Goal: Task Accomplishment & Management: Manage account settings

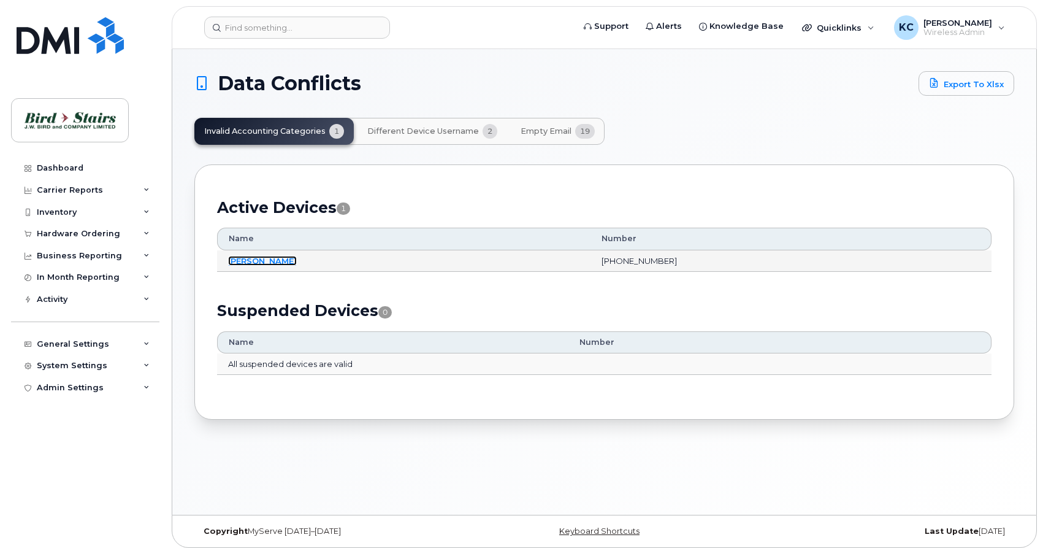
click at [234, 263] on link "[PERSON_NAME]" at bounding box center [262, 261] width 69 height 10
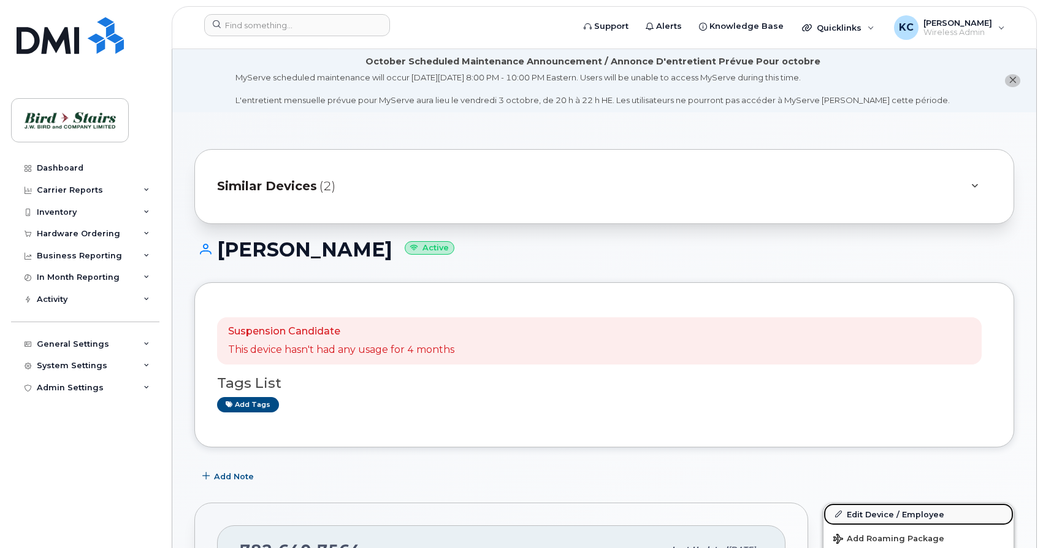
click at [862, 513] on link "Edit Device / Employee" at bounding box center [919, 514] width 190 height 22
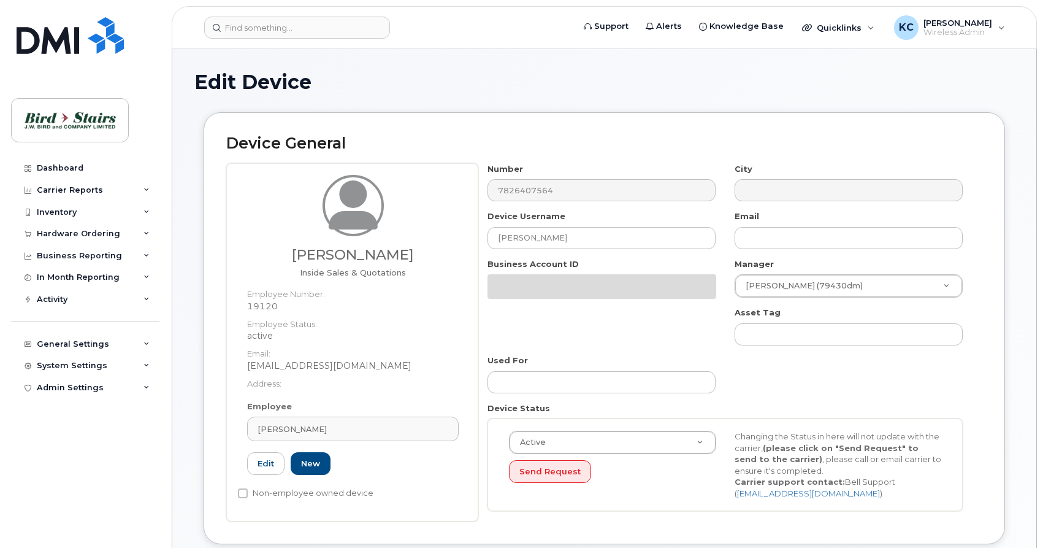
select select "91106"
select select "91085"
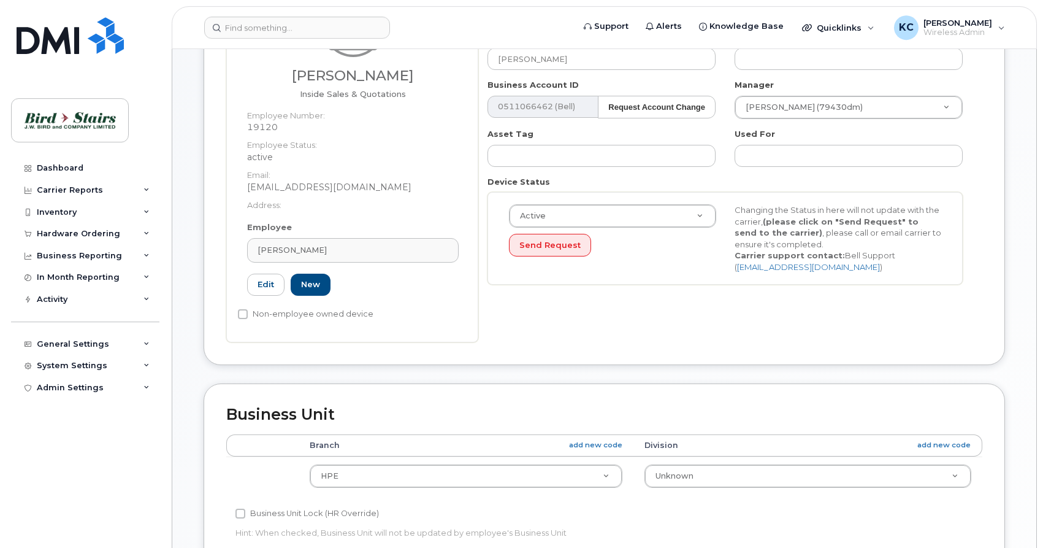
scroll to position [250, 0]
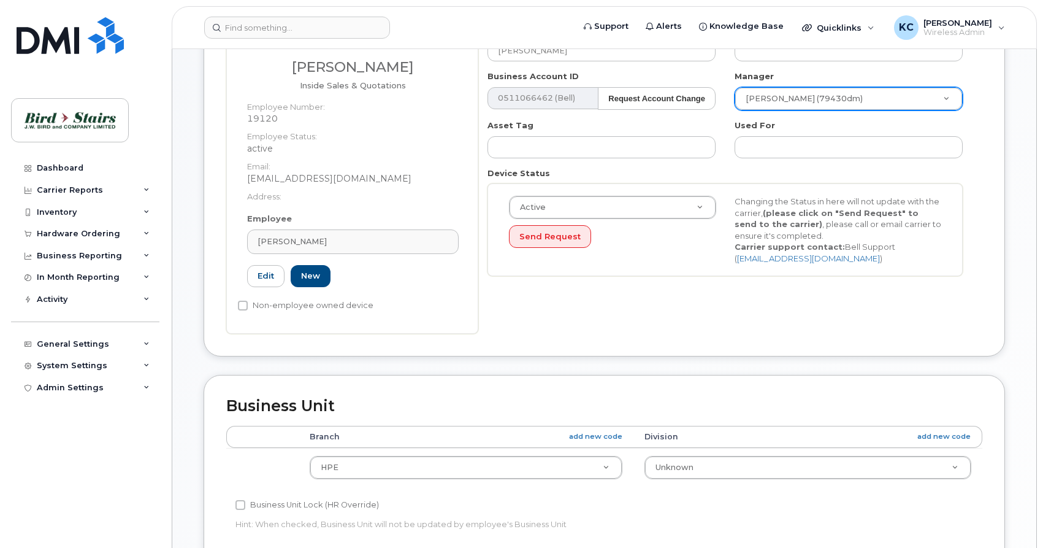
click at [951, 99] on body "Support Alerts Knowledge Base Quicklinks Suspend / Cancel Device Change SIM Car…" at bounding box center [521, 351] width 1043 height 1202
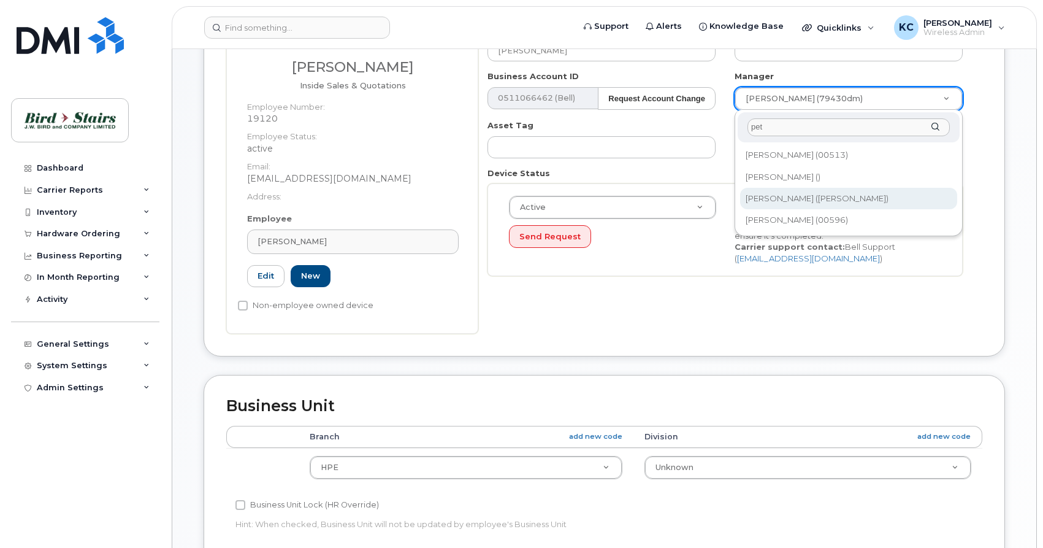
type input "pet"
type input "3010103"
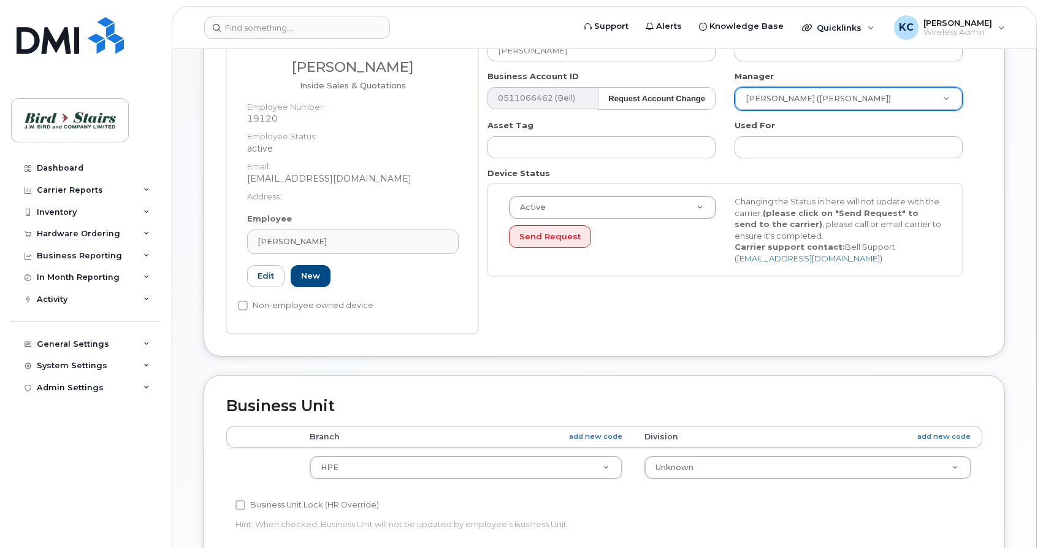
click at [699, 279] on div "Number 7826407564 City Device Username Craggen Bryant Email Business Account ID…" at bounding box center [725, 130] width 494 height 310
click at [713, 470] on body "Support Alerts Knowledge Base Quicklinks Suspend / Cancel Device Change SIM Car…" at bounding box center [521, 351] width 1043 height 1202
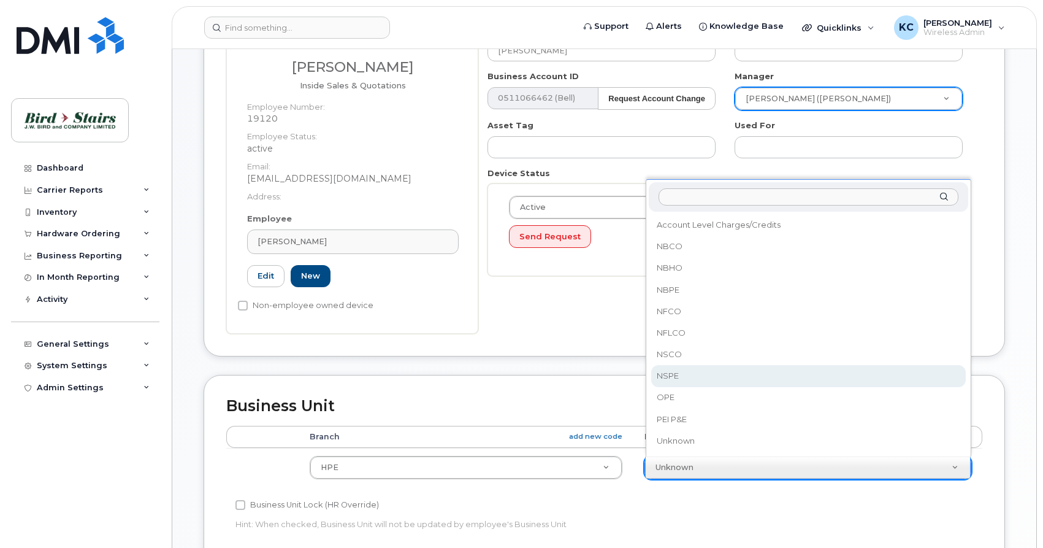
select select "91093"
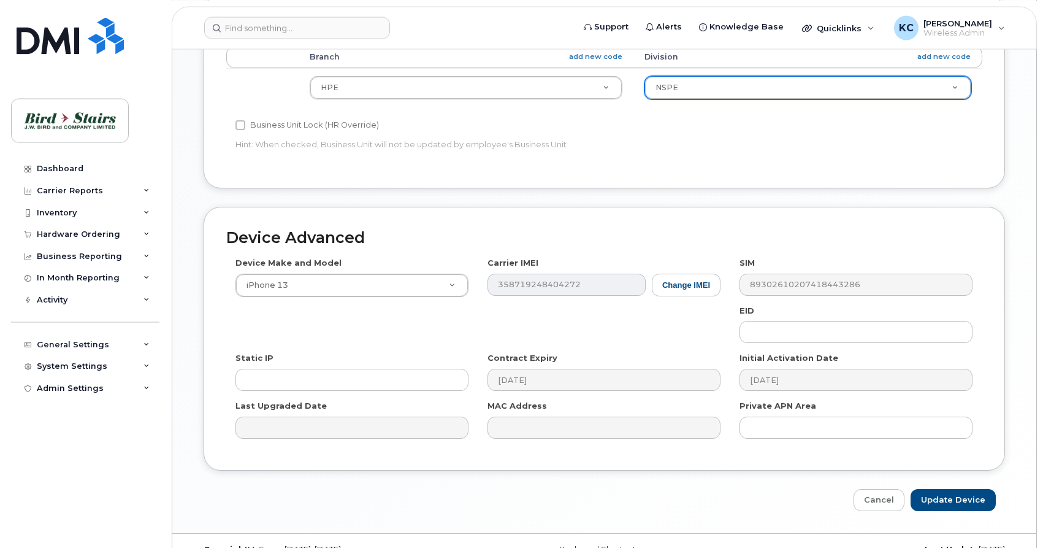
scroll to position [655, 0]
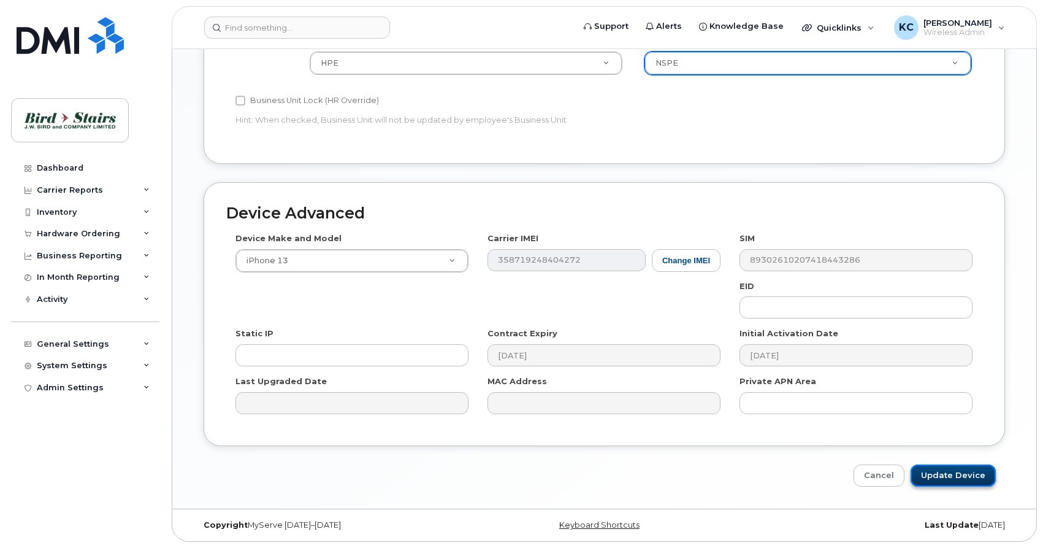
click at [945, 475] on input "Update Device" at bounding box center [953, 475] width 85 height 23
type input "Saving..."
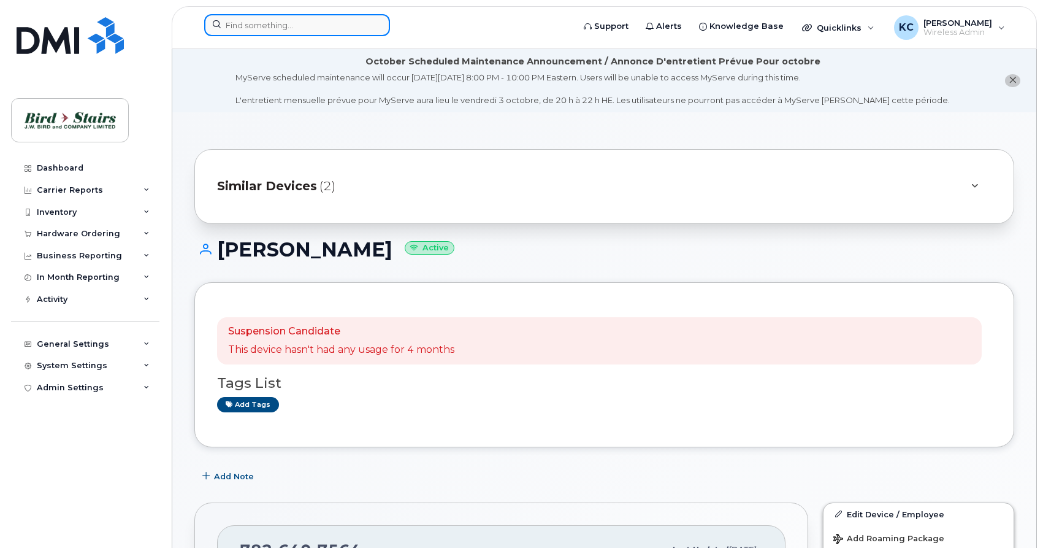
click at [254, 23] on input at bounding box center [297, 25] width 186 height 22
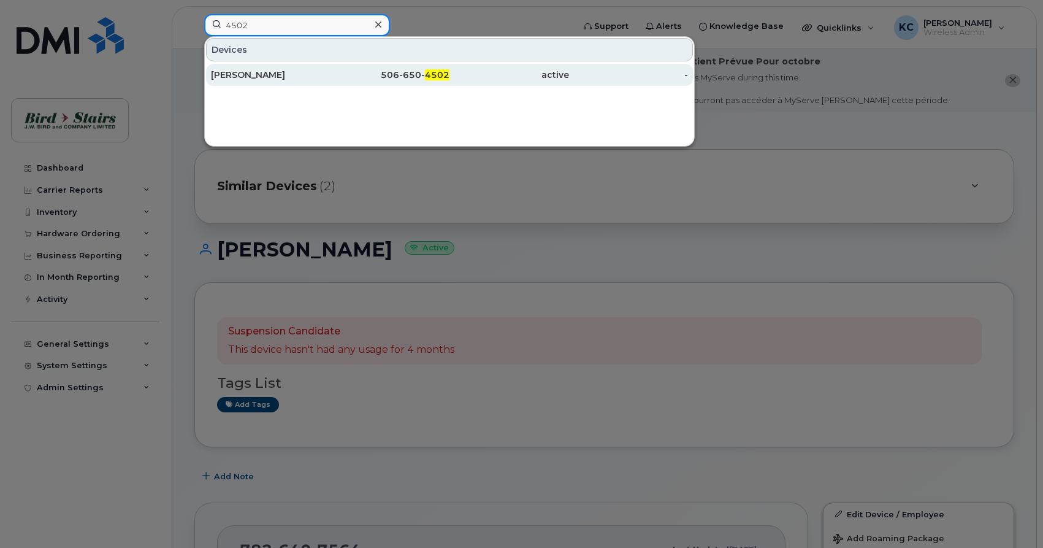
type input "4502"
click at [258, 77] on div "Richard Weddell" at bounding box center [271, 75] width 120 height 12
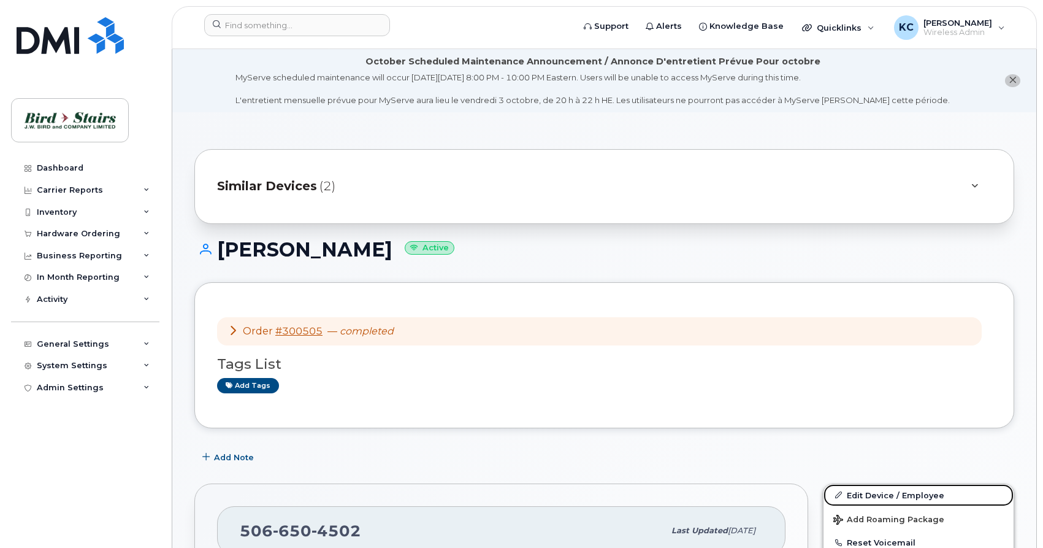
drag, startPoint x: 866, startPoint y: 490, endPoint x: 836, endPoint y: 480, distance: 31.0
click at [865, 490] on link "Edit Device / Employee" at bounding box center [919, 495] width 190 height 22
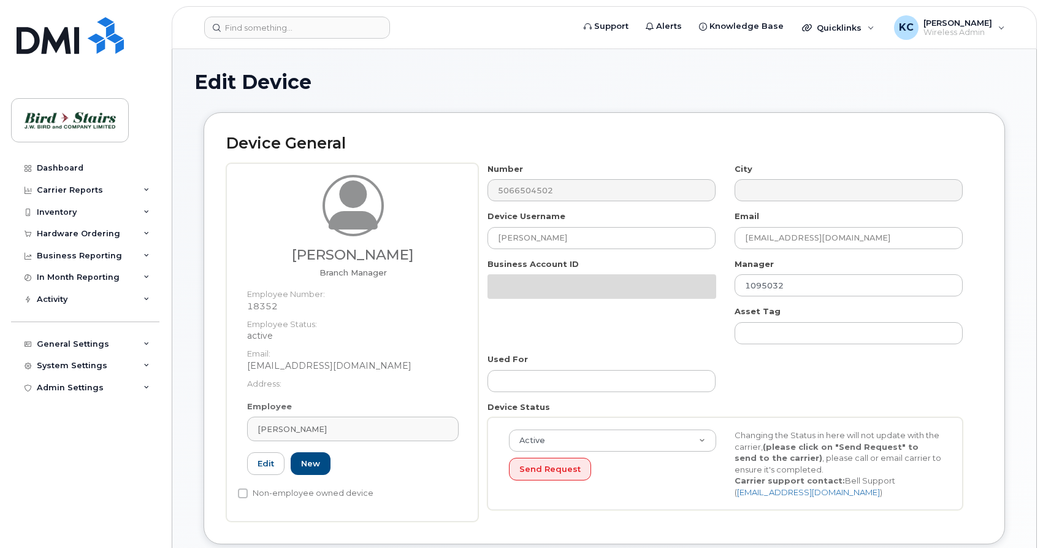
select select "91102"
select select "91089"
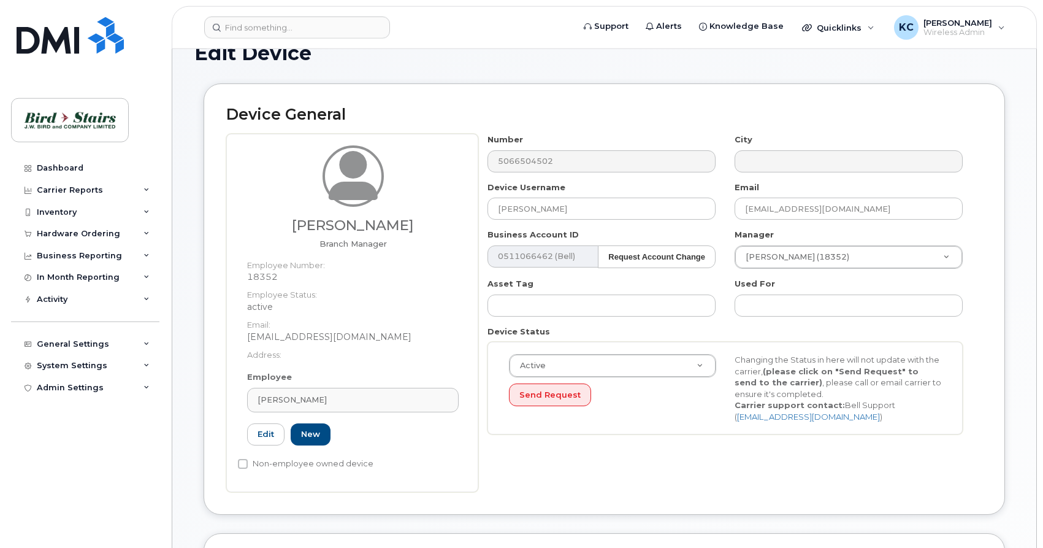
scroll to position [125, 0]
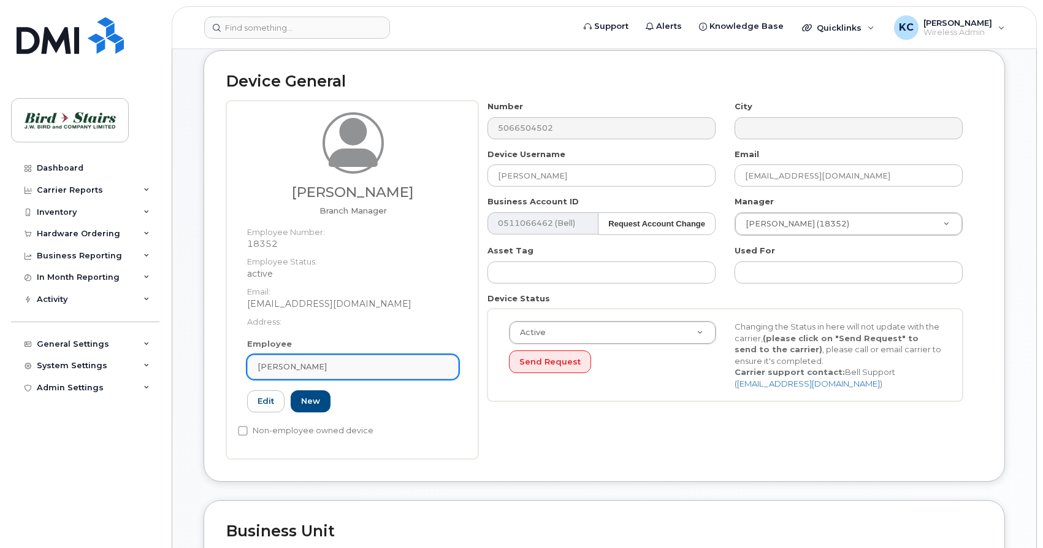
drag, startPoint x: 359, startPoint y: 366, endPoint x: 264, endPoint y: 371, distance: 95.8
click at [264, 371] on div "[PERSON_NAME]" at bounding box center [353, 367] width 191 height 12
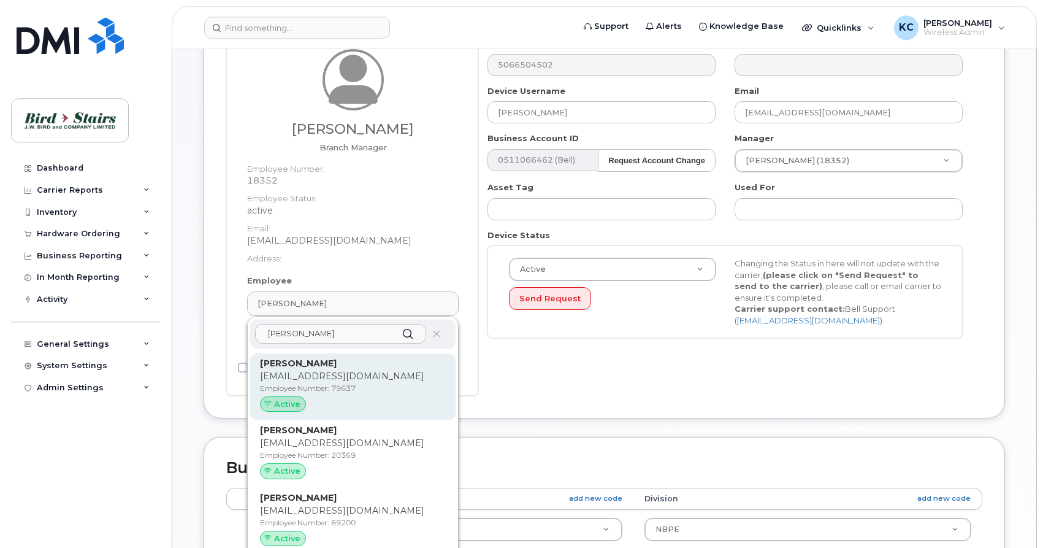
scroll to position [250, 0]
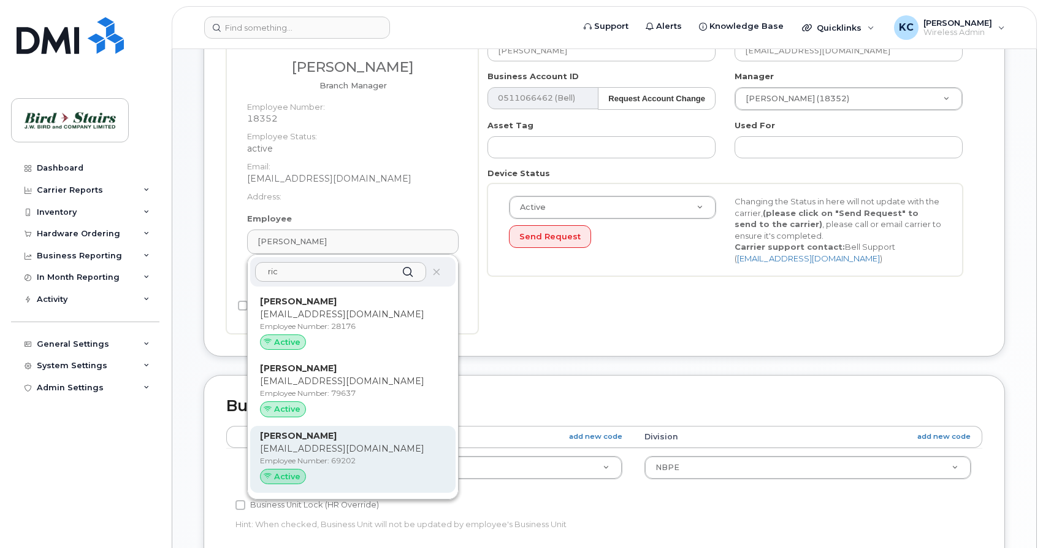
type input "ric"
click at [332, 455] on p "rweddell@birdstairs.com" at bounding box center [353, 448] width 186 height 13
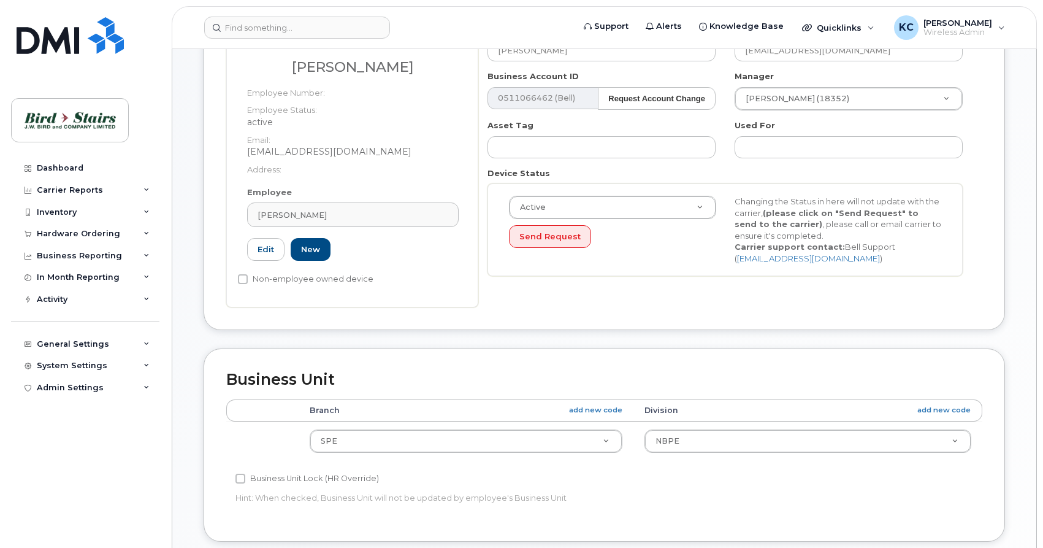
type input "69202"
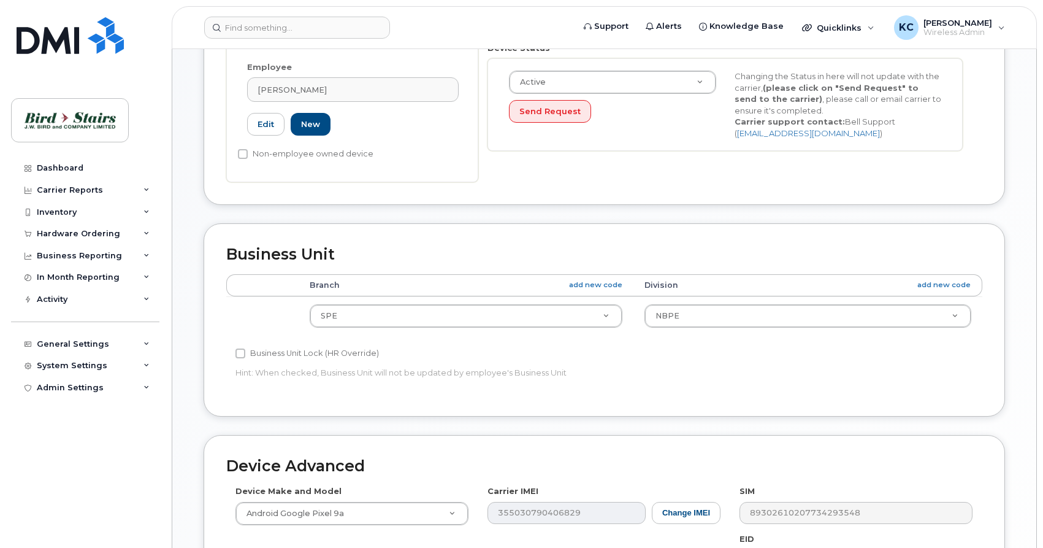
scroll to position [628, 0]
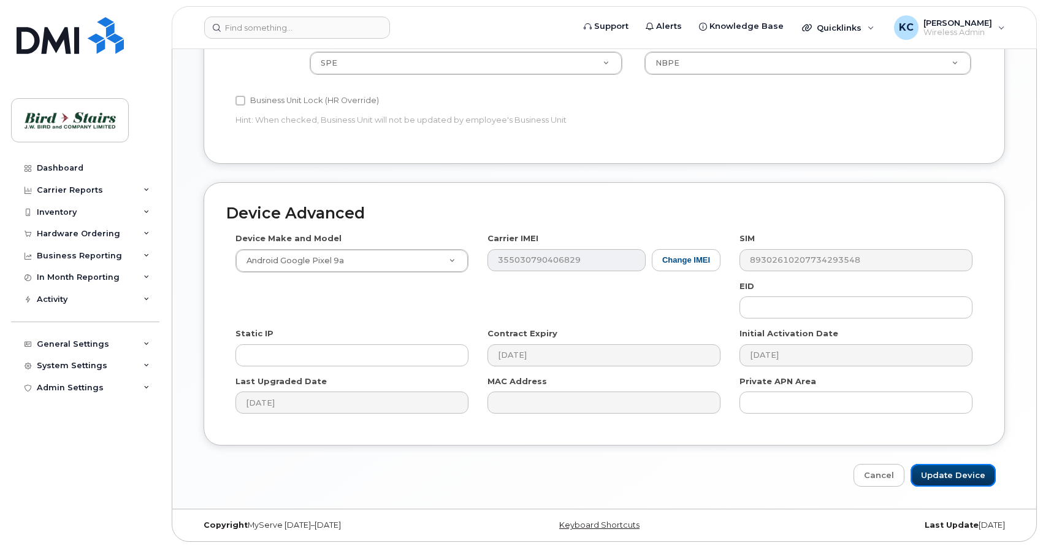
drag, startPoint x: 945, startPoint y: 478, endPoint x: 896, endPoint y: 446, distance: 59.0
click at [945, 477] on input "Update Device" at bounding box center [953, 475] width 85 height 23
type input "Saving..."
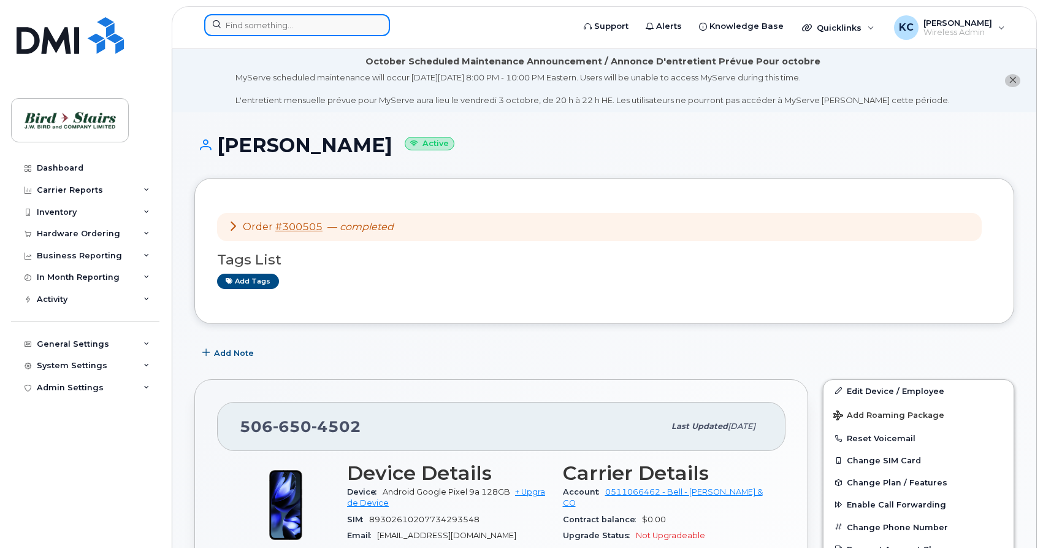
click at [313, 28] on input at bounding box center [297, 25] width 186 height 22
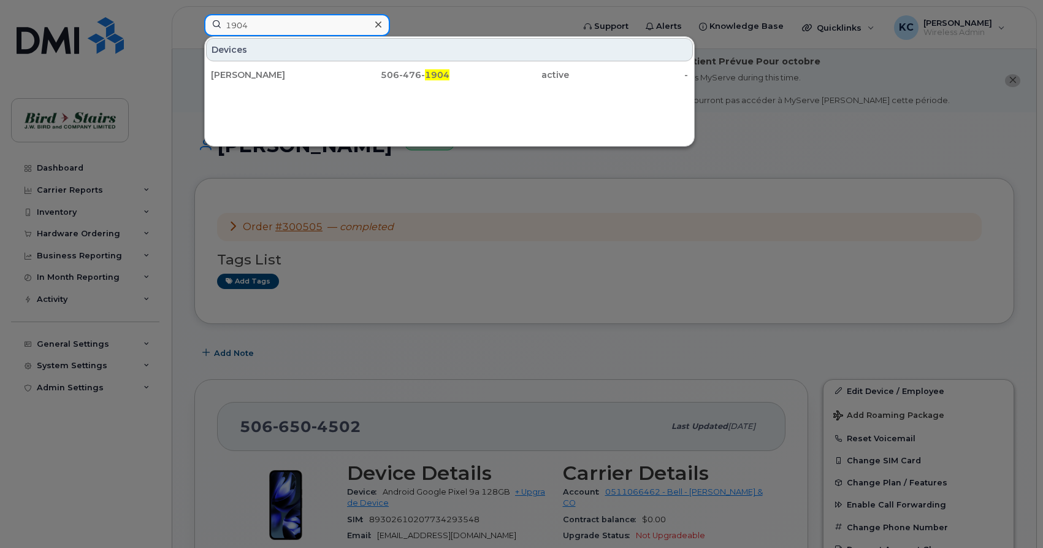
type input "1904"
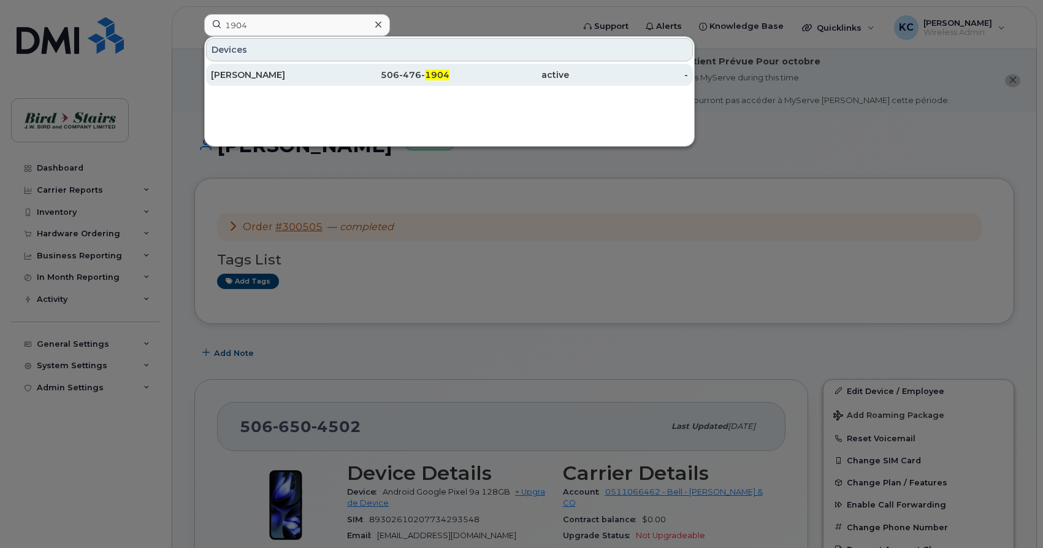
click at [269, 78] on div "[PERSON_NAME]" at bounding box center [271, 75] width 120 height 12
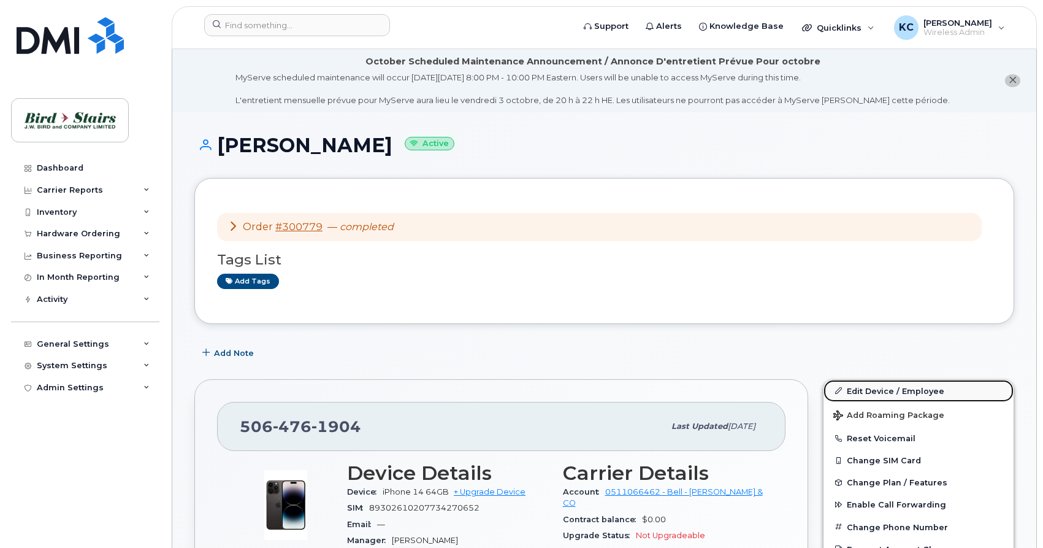
click at [886, 388] on link "Edit Device / Employee" at bounding box center [919, 391] width 190 height 22
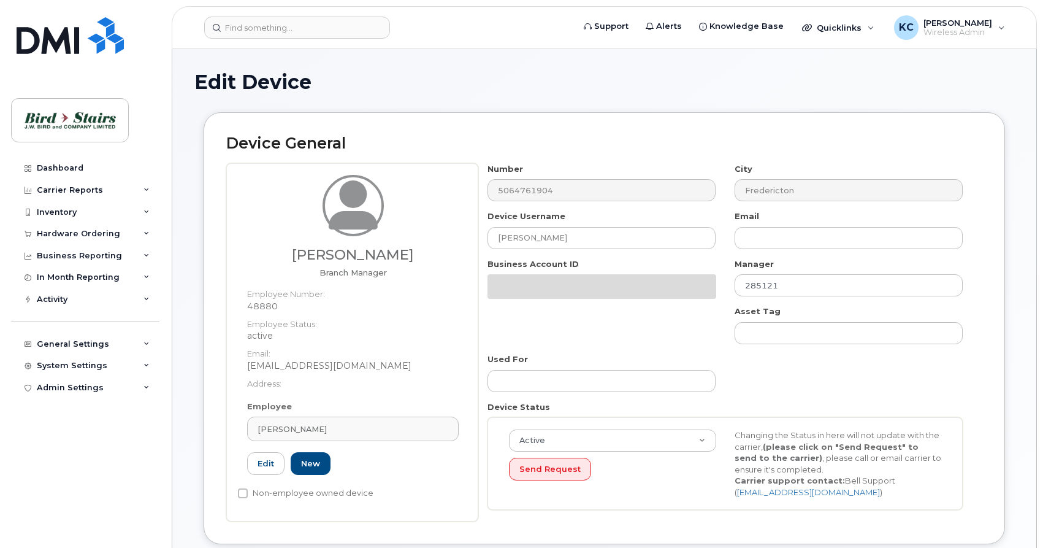
select select "91099"
select select "91089"
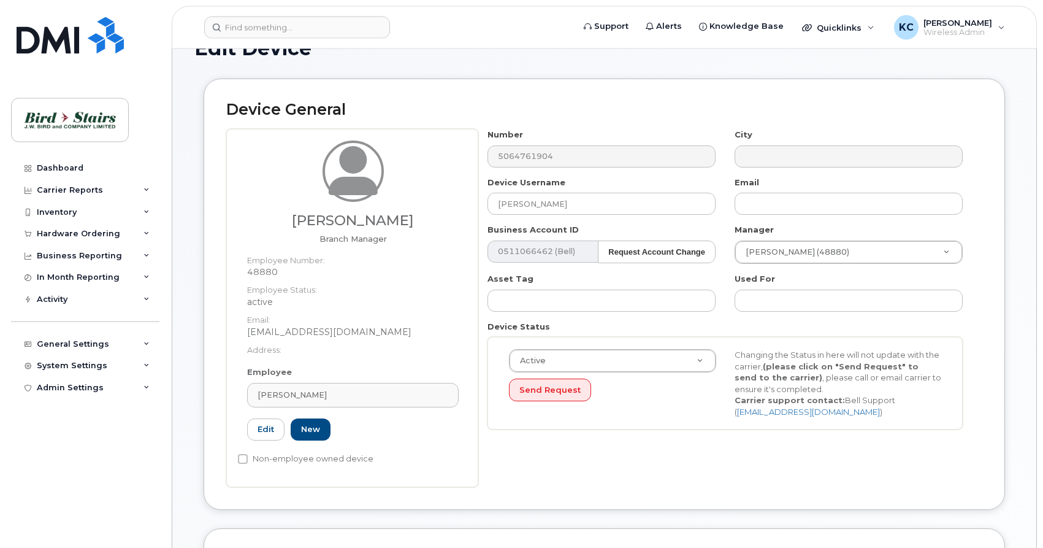
scroll to position [125, 0]
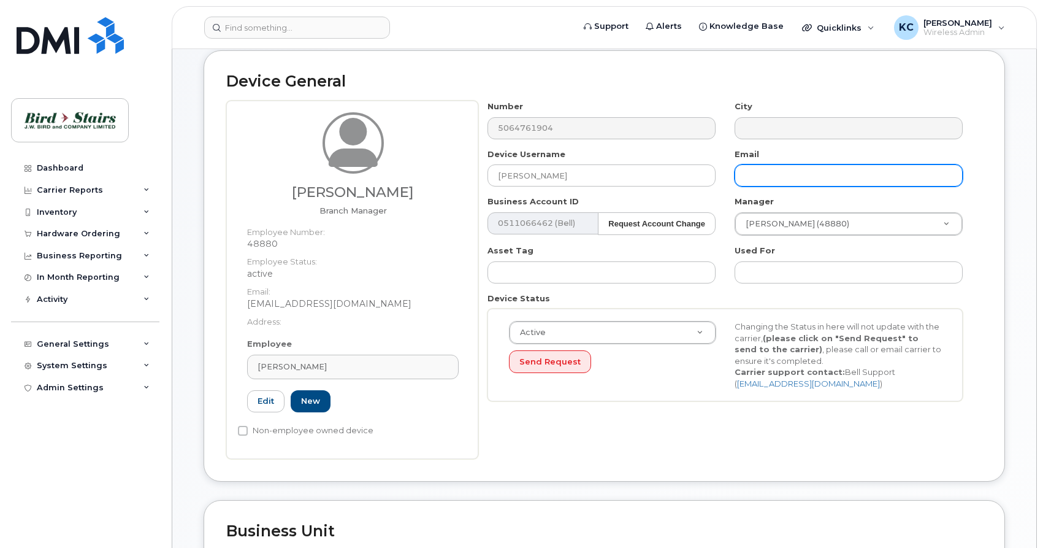
click at [761, 175] on input "text" at bounding box center [849, 175] width 228 height 22
type input "abrandbury@birdstairs.com"
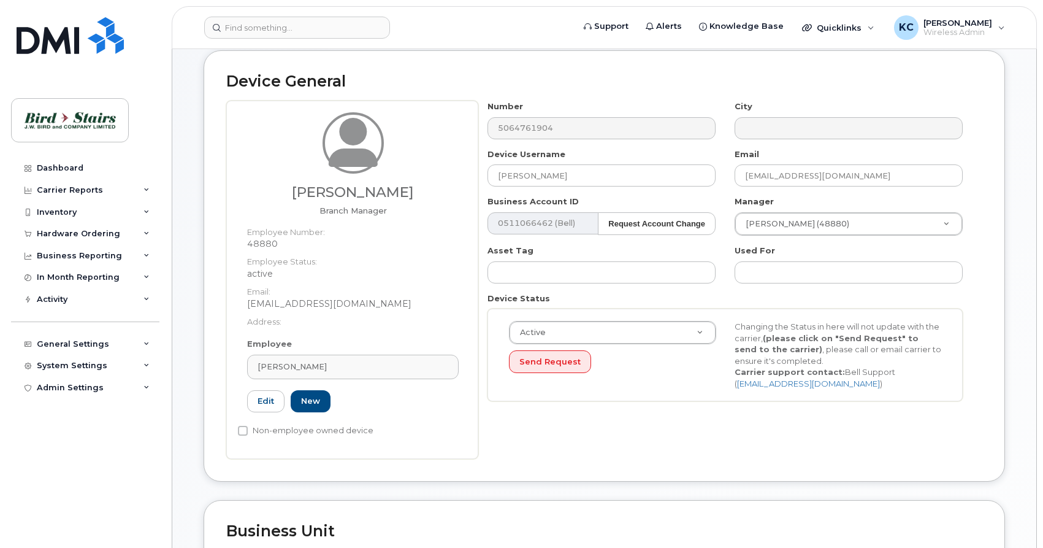
click at [663, 428] on div "Number 5064761904 City Device Username Andrew Bradbury Email abrandbury@birdsta…" at bounding box center [730, 280] width 504 height 358
click at [373, 364] on div "Shawna McCoy" at bounding box center [353, 367] width 191 height 12
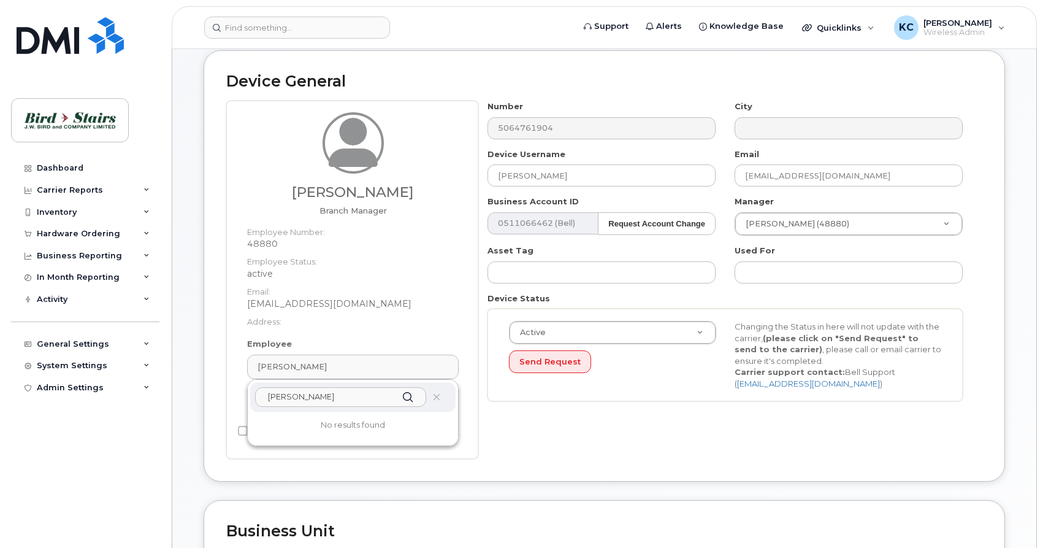
type input "andrew"
click at [499, 432] on div "Number 5064761904 City Device Username Andrew Bradbury Email abrandbury@birdsta…" at bounding box center [730, 280] width 504 height 358
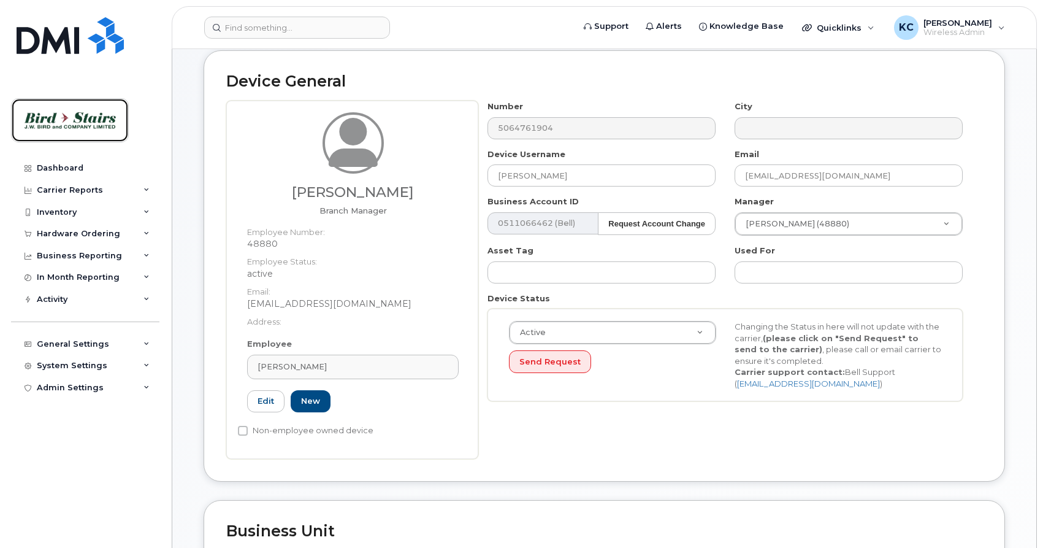
click at [71, 111] on img at bounding box center [70, 120] width 94 height 36
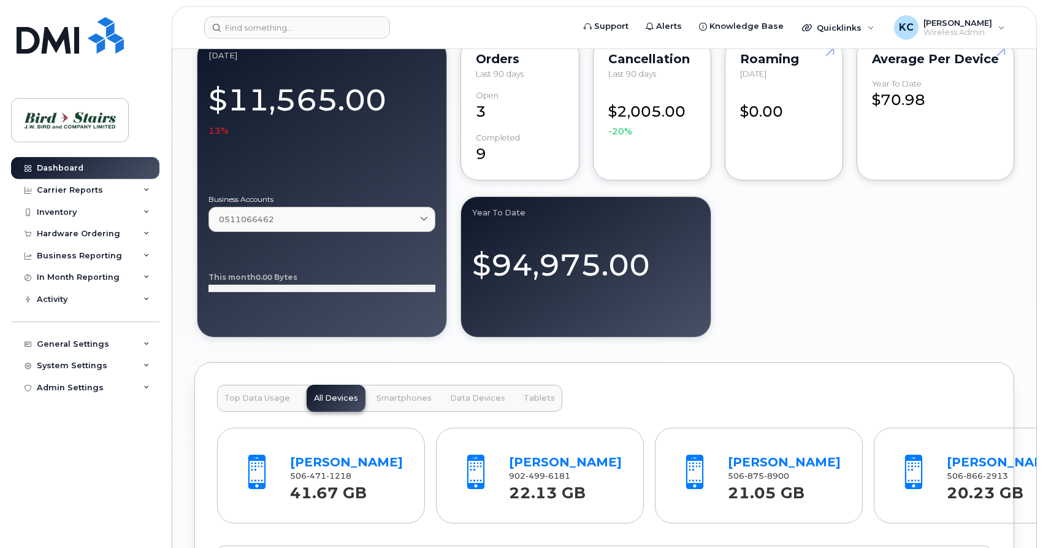
scroll to position [1251, 0]
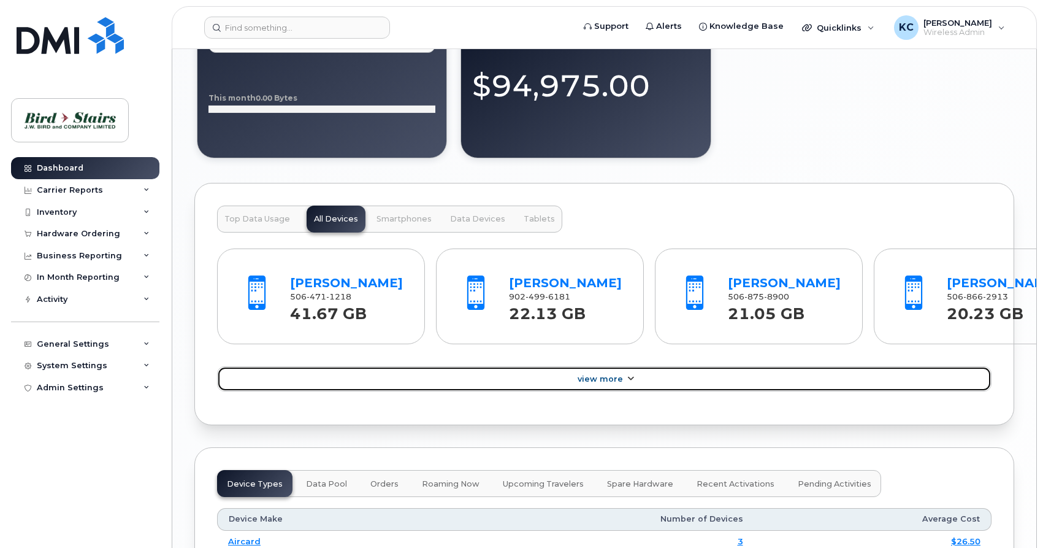
click at [599, 382] on span "View More" at bounding box center [600, 378] width 45 height 9
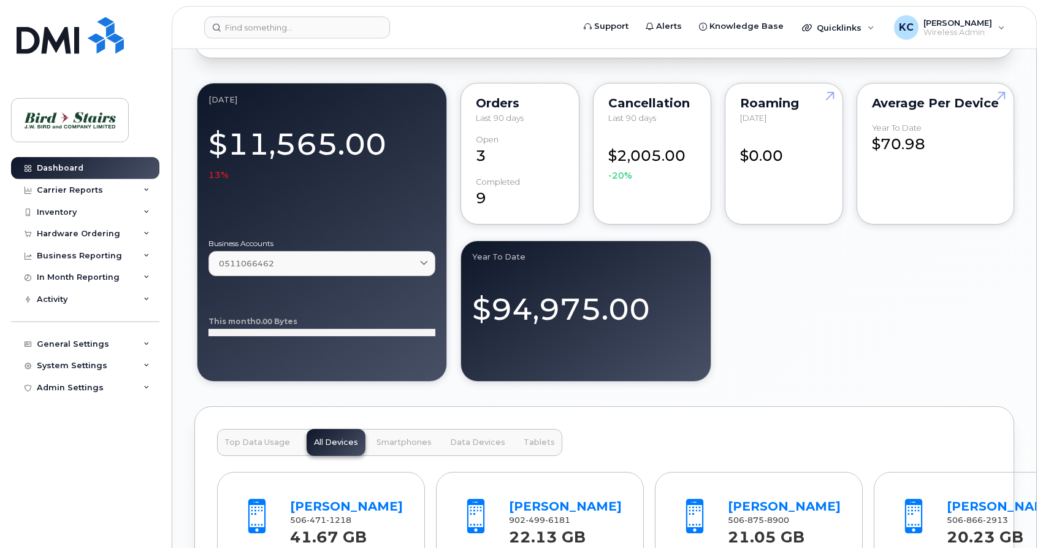
scroll to position [964, 0]
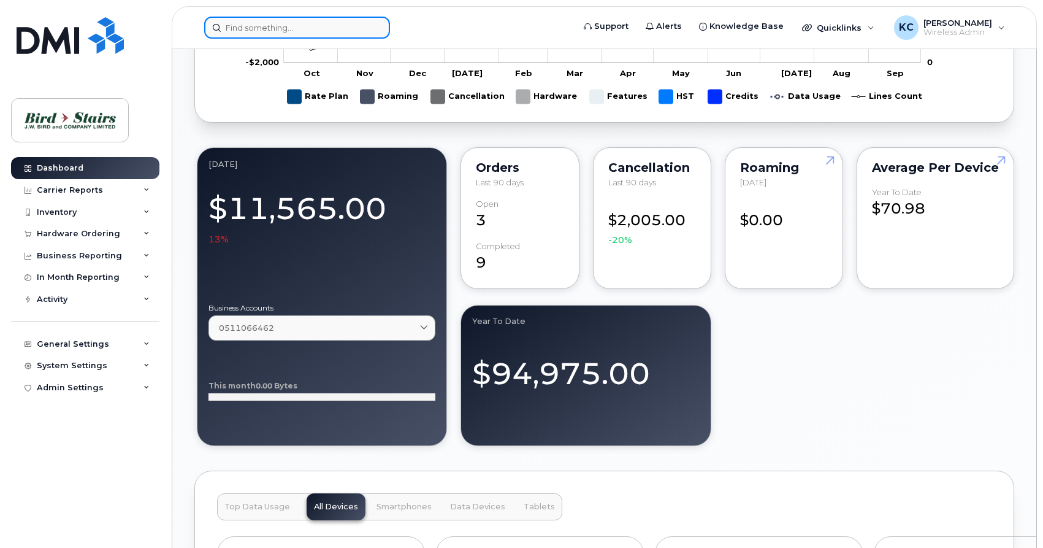
click at [295, 26] on input at bounding box center [297, 28] width 186 height 22
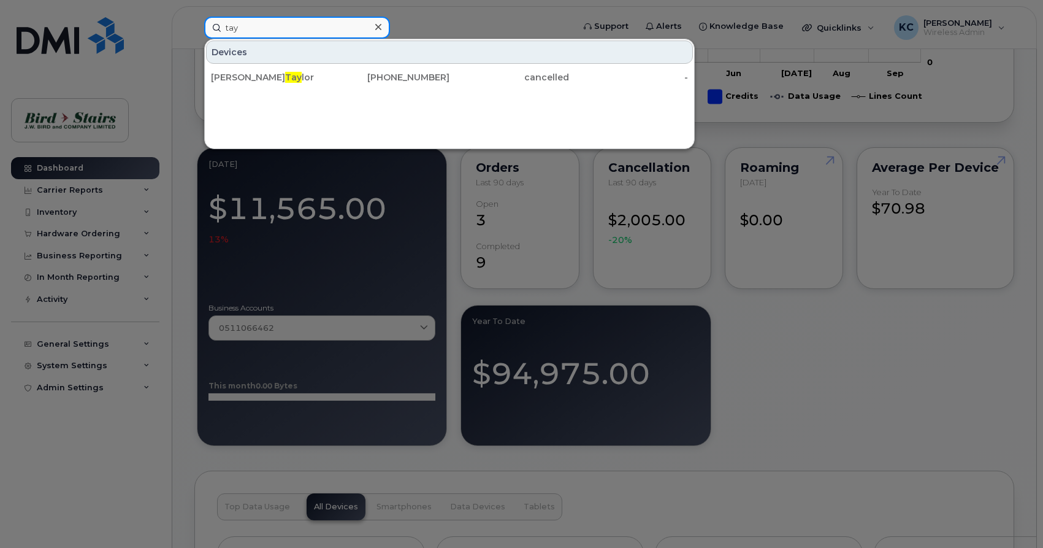
drag, startPoint x: 258, startPoint y: 26, endPoint x: 169, endPoint y: 32, distance: 89.2
click at [204, 32] on input "tay" at bounding box center [297, 28] width 186 height 22
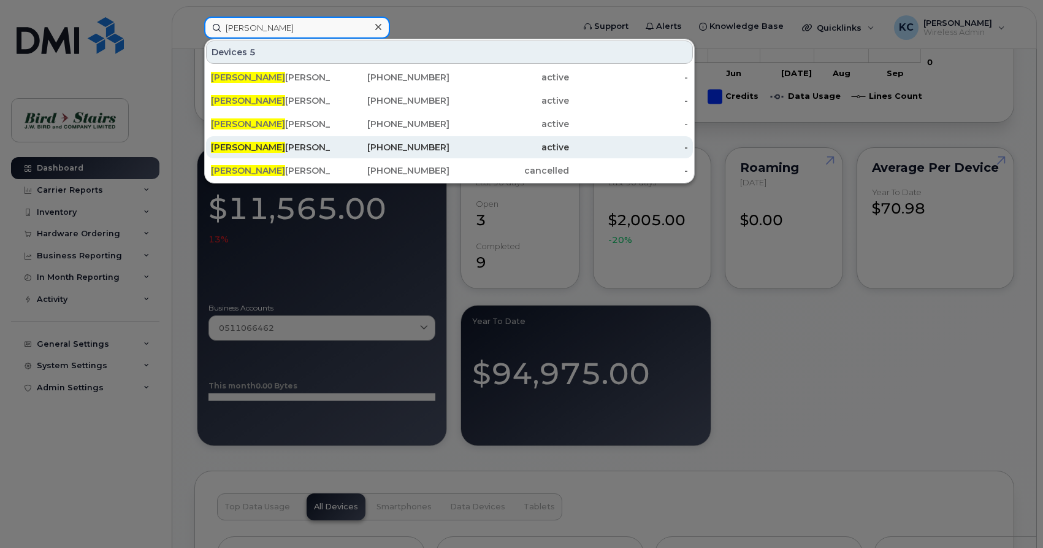
type input "andrew"
click at [256, 146] on div "Andrew Bradbury" at bounding box center [271, 147] width 120 height 12
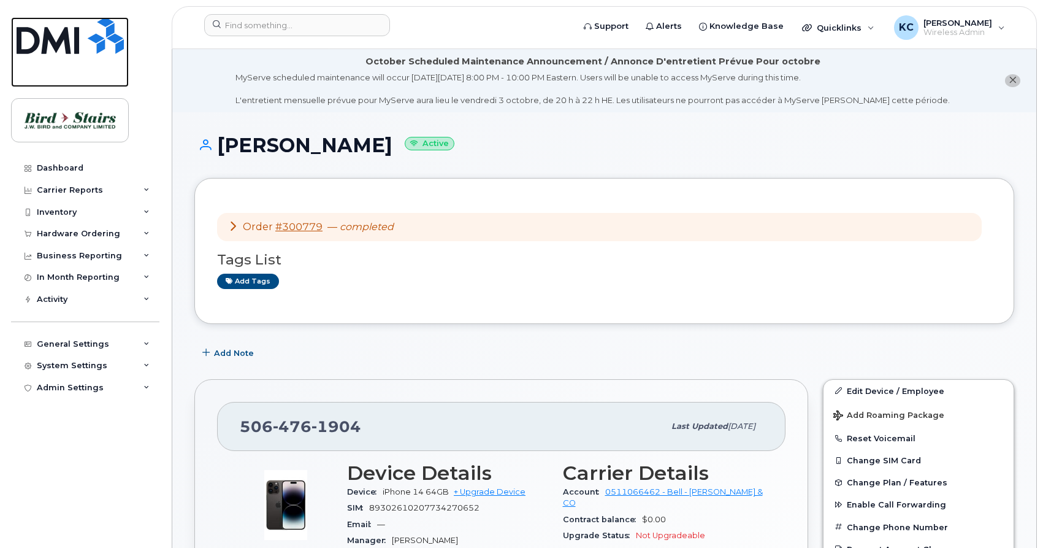
click at [42, 34] on img at bounding box center [70, 35] width 107 height 37
